Goal: Information Seeking & Learning: Compare options

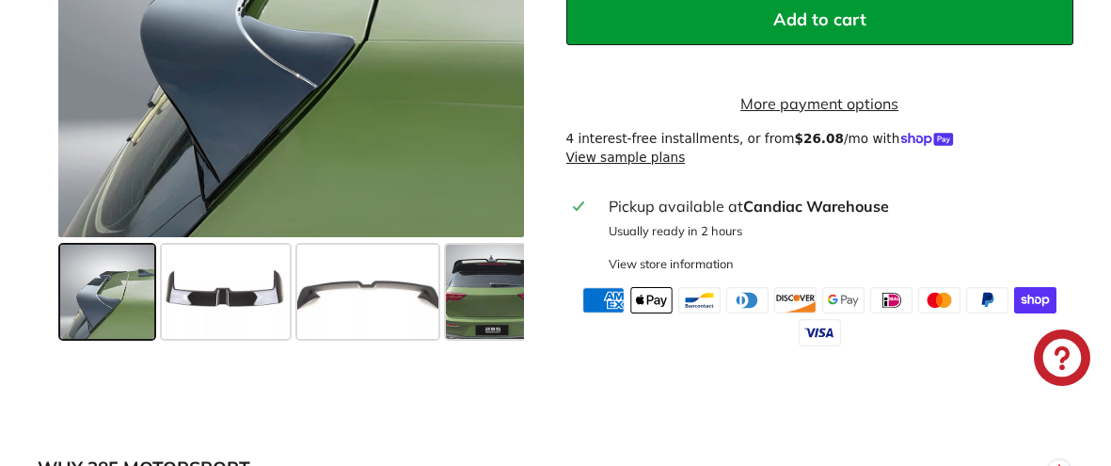
scroll to position [937, 0]
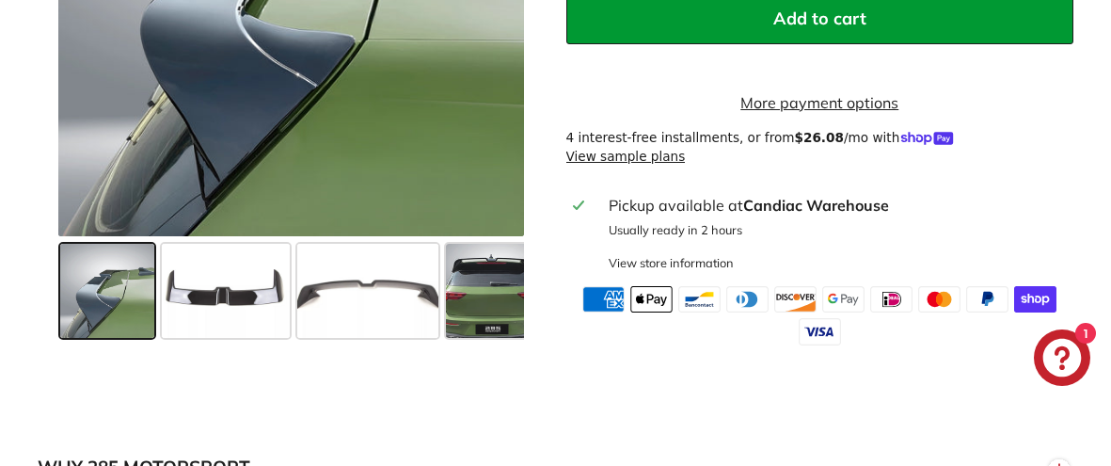
click at [150, 291] on span at bounding box center [107, 291] width 94 height 94
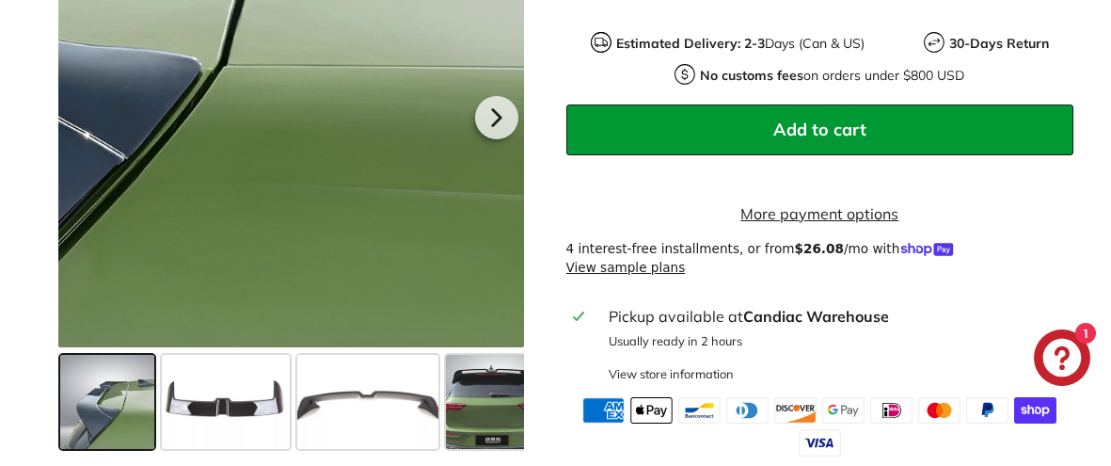
scroll to position [847, 0]
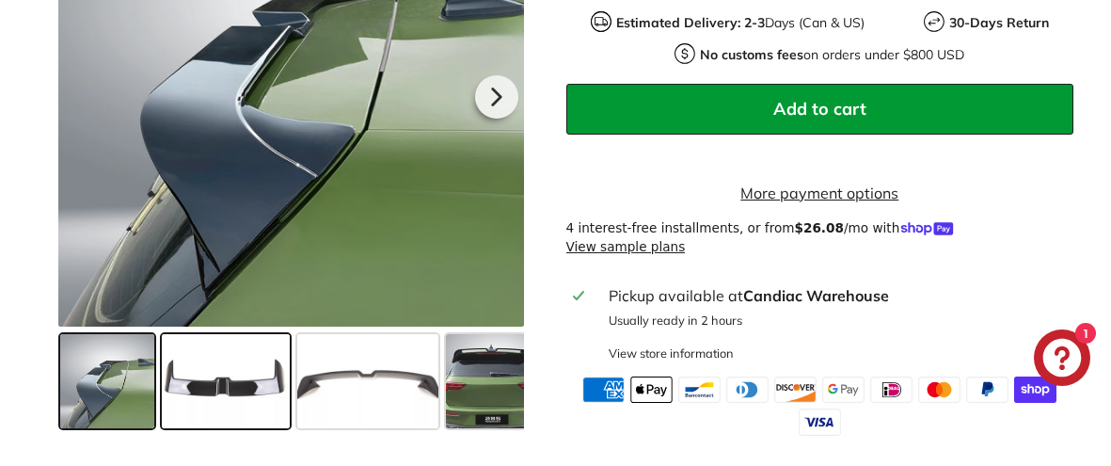
click at [280, 372] on span at bounding box center [226, 381] width 128 height 94
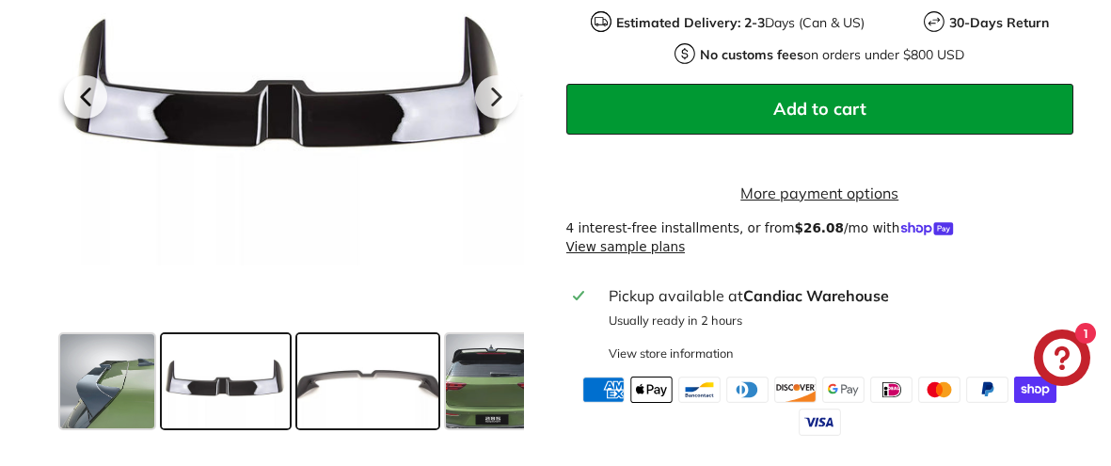
click at [364, 374] on span at bounding box center [367, 381] width 141 height 94
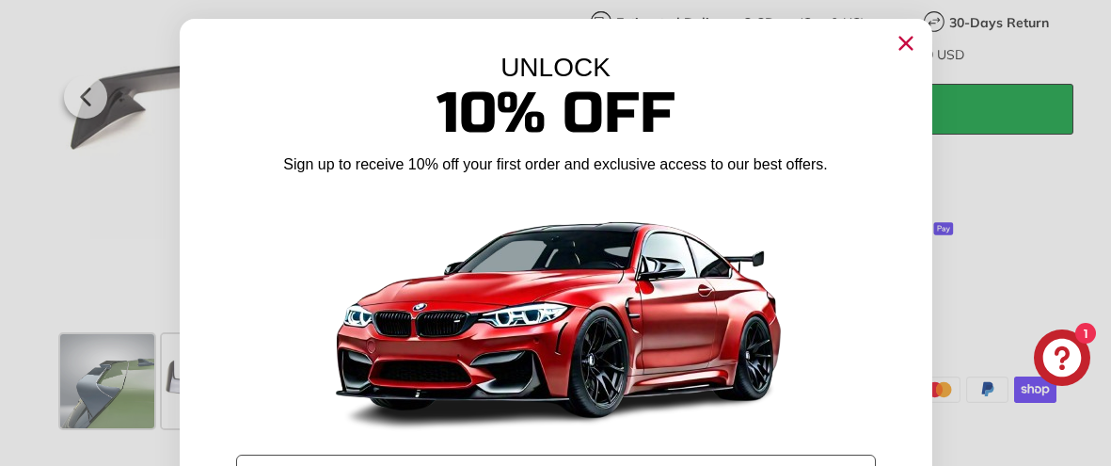
click at [899, 43] on circle "Close dialog" at bounding box center [905, 43] width 28 height 28
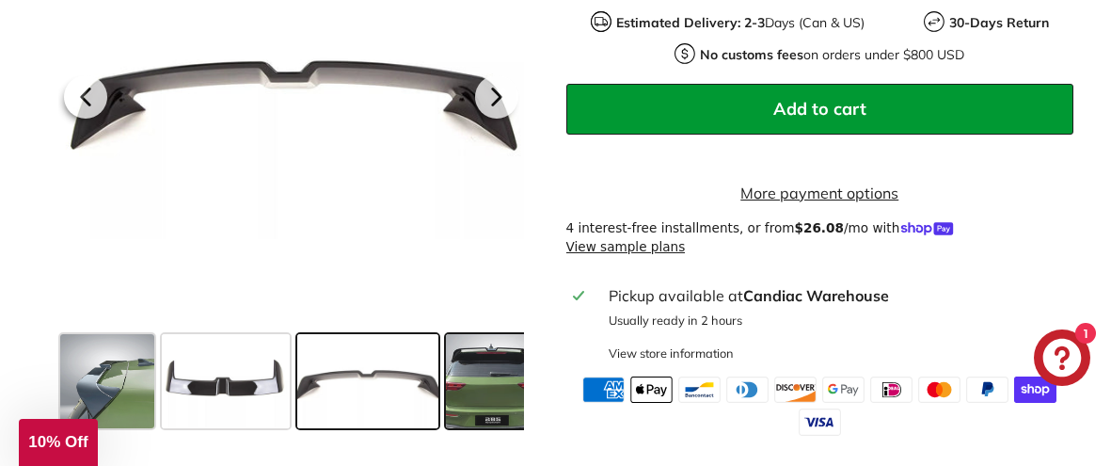
click at [506, 377] on span at bounding box center [493, 381] width 94 height 94
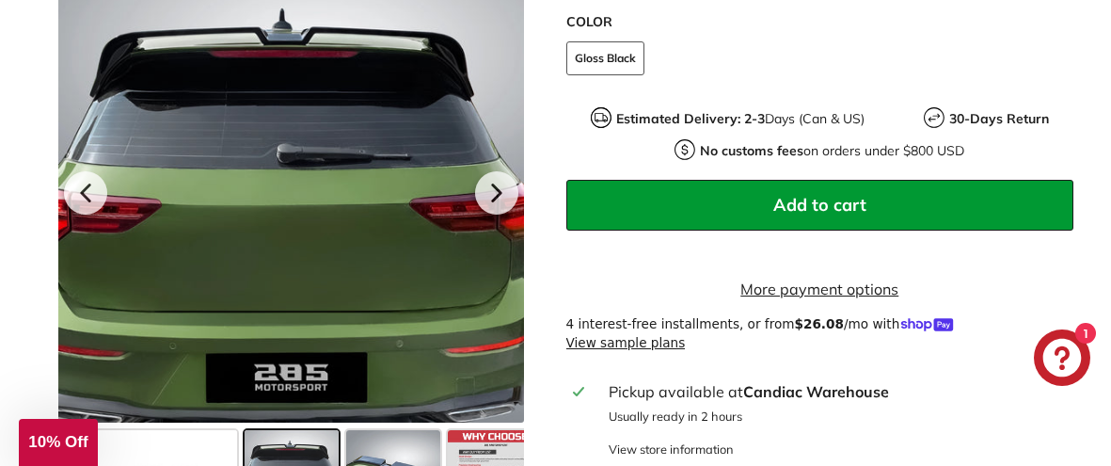
scroll to position [759, 0]
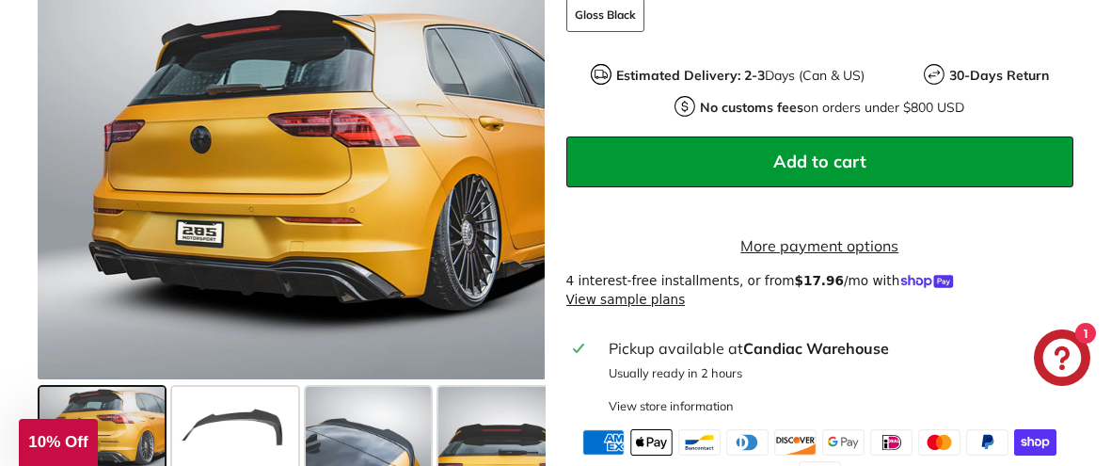
scroll to position [774, 0]
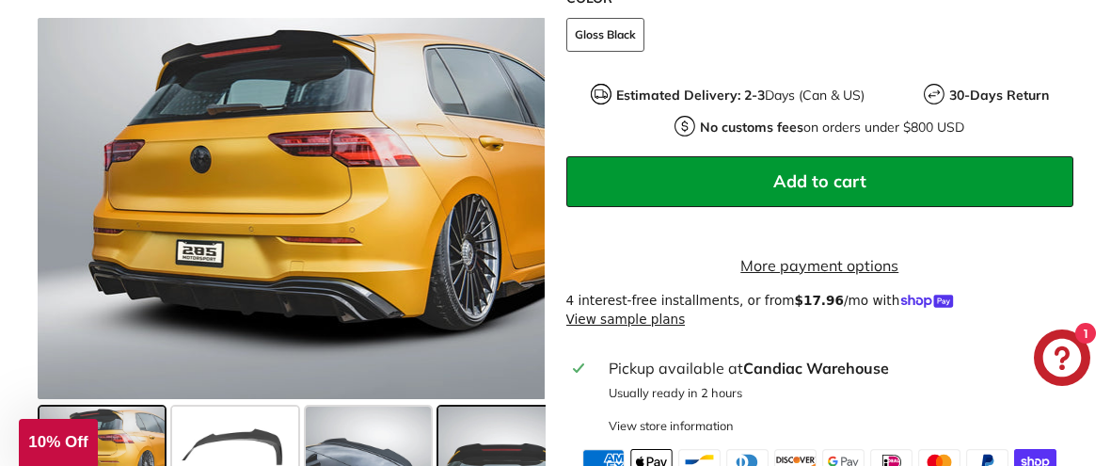
click at [518, 425] on span at bounding box center [500, 453] width 125 height 94
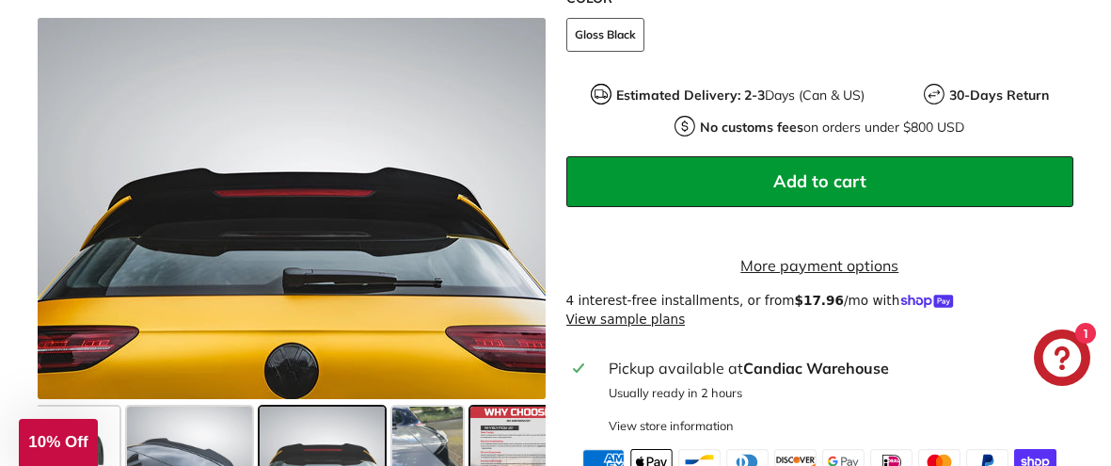
scroll to position [0, 209]
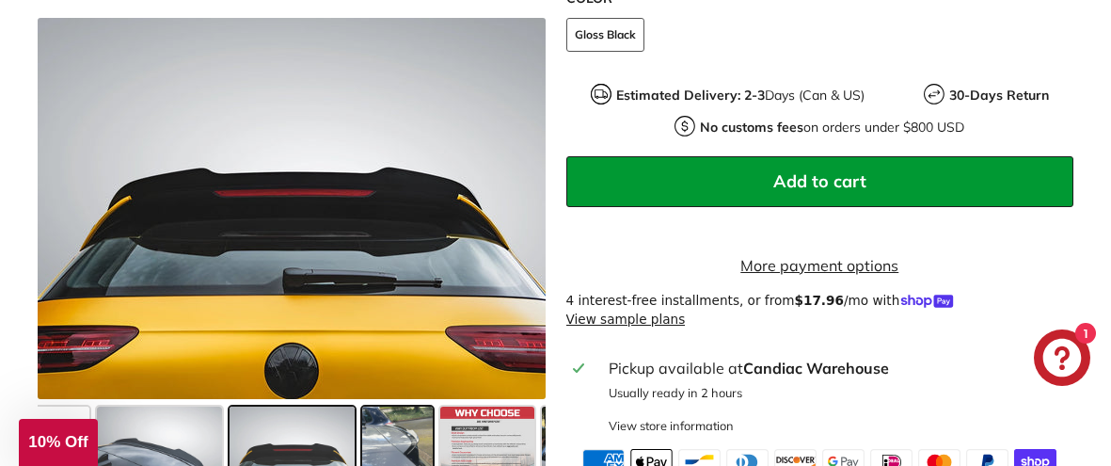
click at [411, 427] on span at bounding box center [397, 453] width 71 height 94
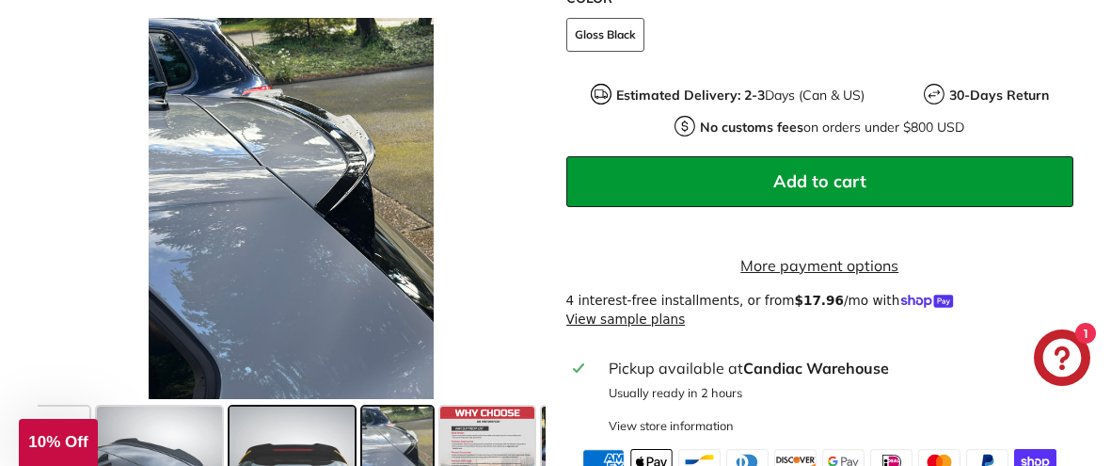
click at [341, 431] on span at bounding box center [292, 453] width 125 height 94
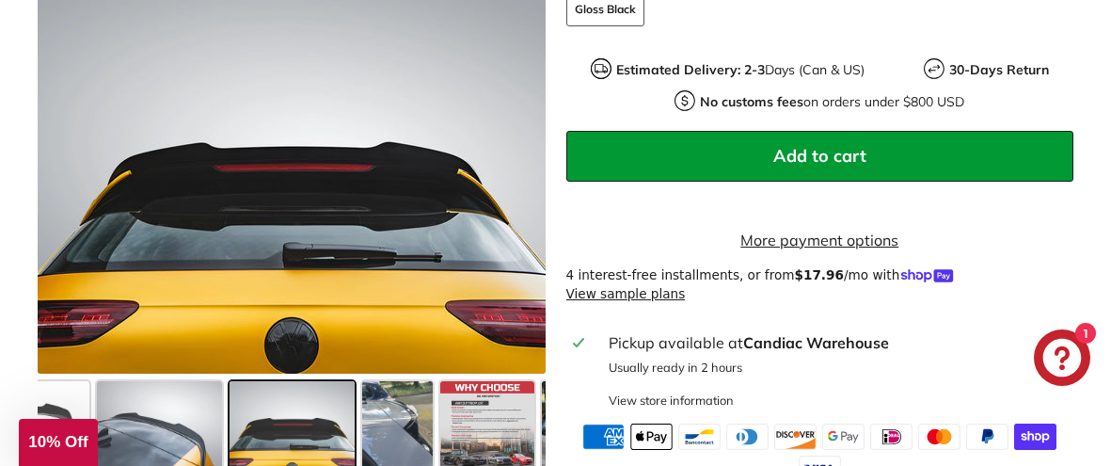
scroll to position [802, 0]
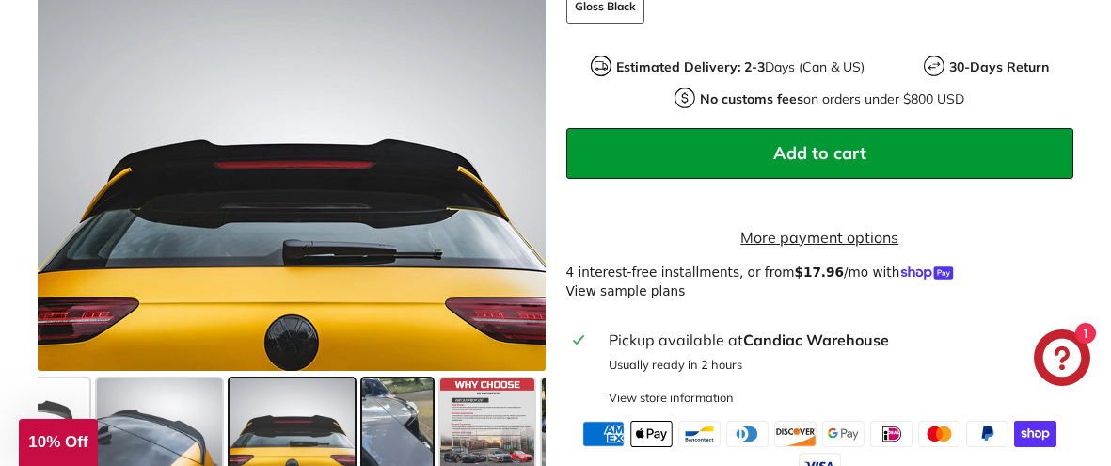
click at [426, 426] on span at bounding box center [397, 425] width 71 height 94
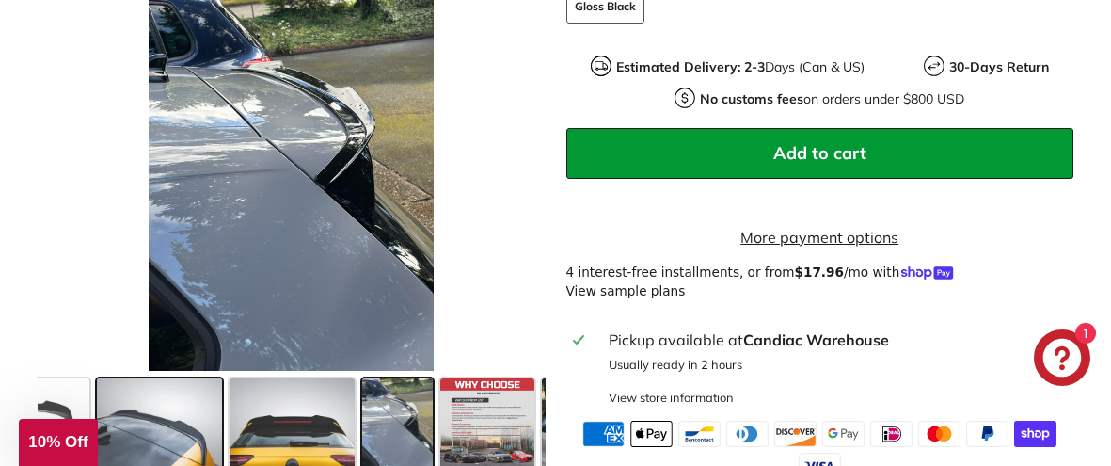
click at [187, 428] on span at bounding box center [159, 425] width 125 height 94
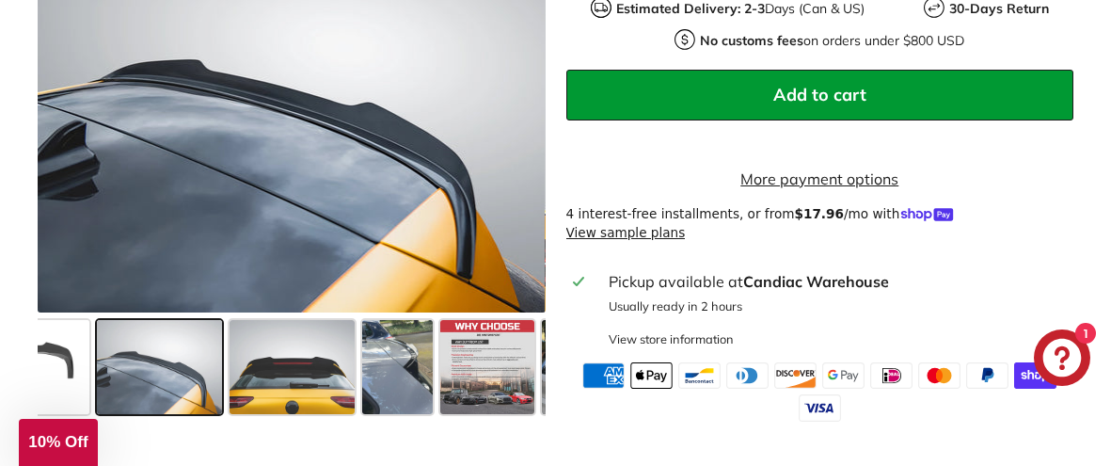
scroll to position [861, 0]
click at [64, 359] on span at bounding box center [25, 367] width 125 height 94
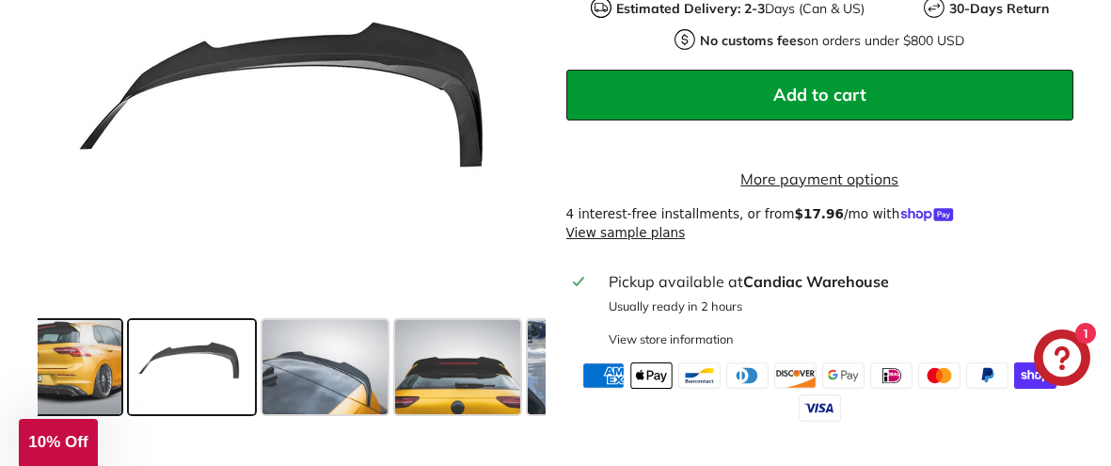
scroll to position [0, 0]
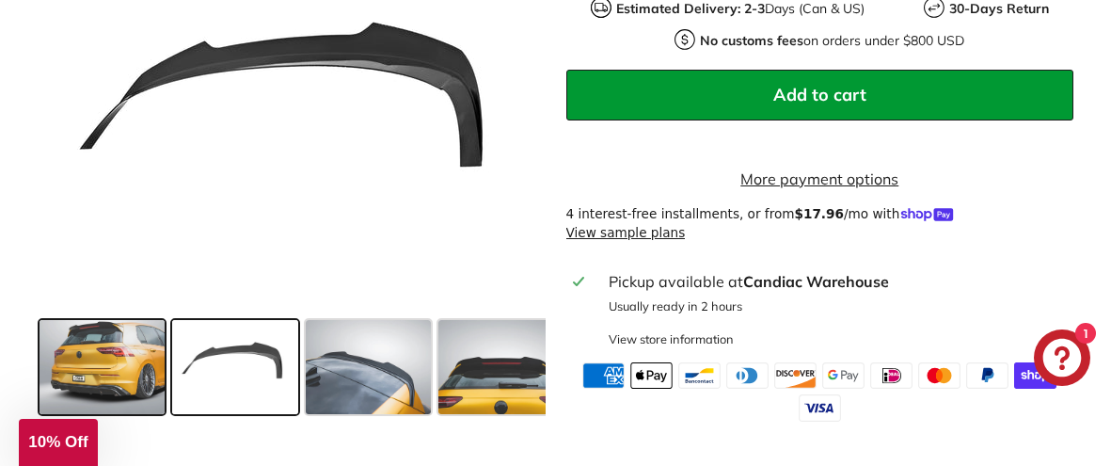
click at [69, 359] on span at bounding box center [102, 367] width 125 height 94
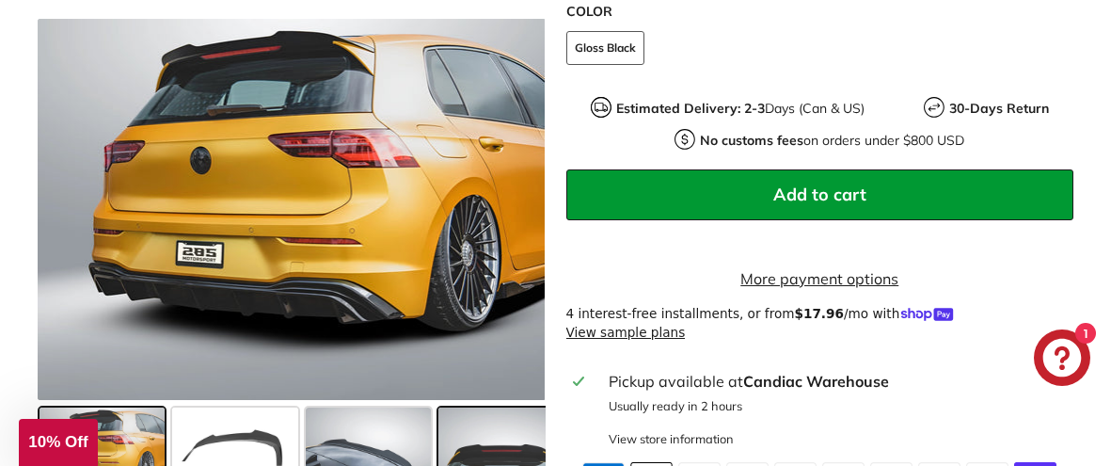
scroll to position [752, 0]
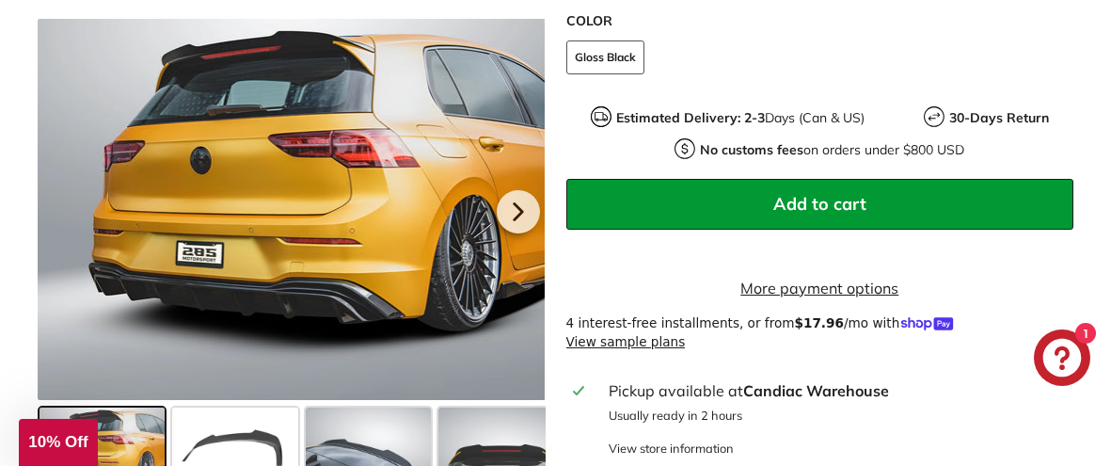
drag, startPoint x: 293, startPoint y: 54, endPoint x: 336, endPoint y: 8, distance: 63.2
